Goal: Task Accomplishment & Management: Use online tool/utility

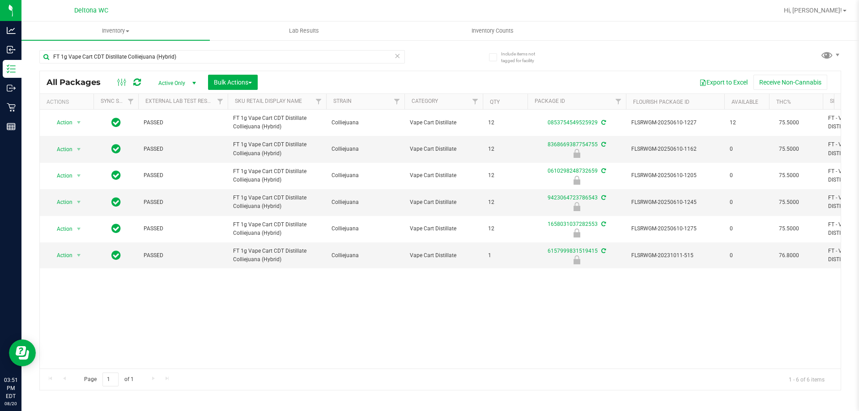
click at [399, 55] on icon at bounding box center [397, 55] width 6 height 11
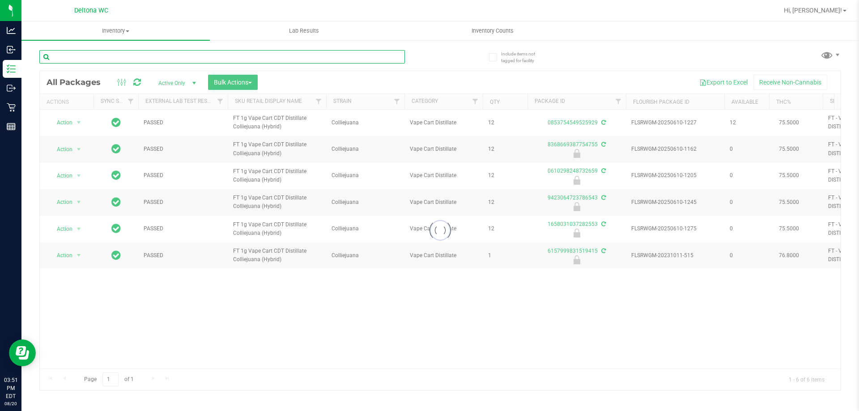
click at [292, 57] on input "text" at bounding box center [222, 56] width 366 height 13
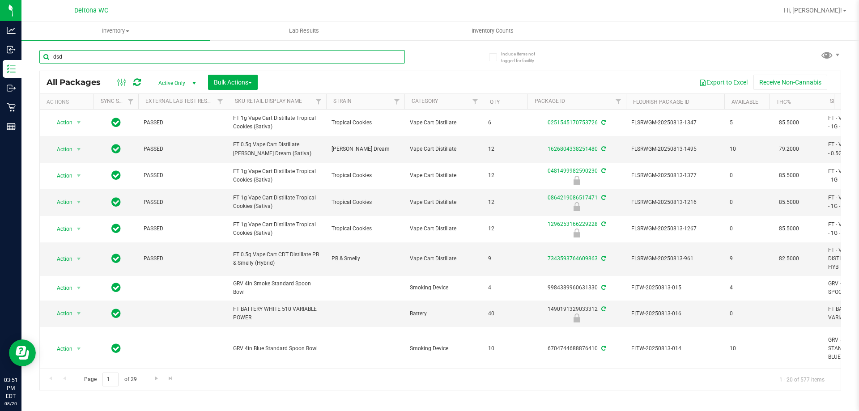
type input "dsd"
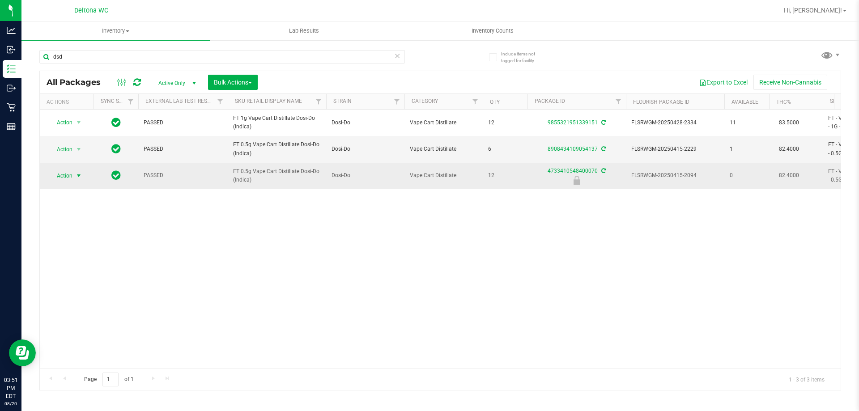
click at [78, 179] on span "select" at bounding box center [78, 175] width 7 height 7
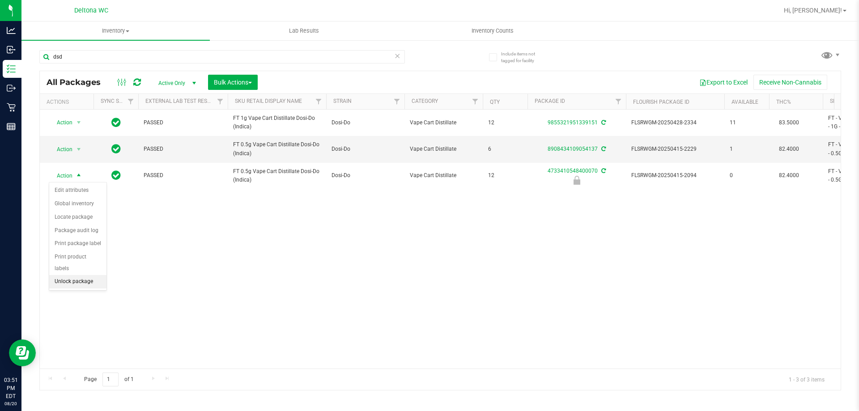
click at [98, 275] on li "Unlock package" at bounding box center [77, 281] width 57 height 13
